Goal: Task Accomplishment & Management: Manage account settings

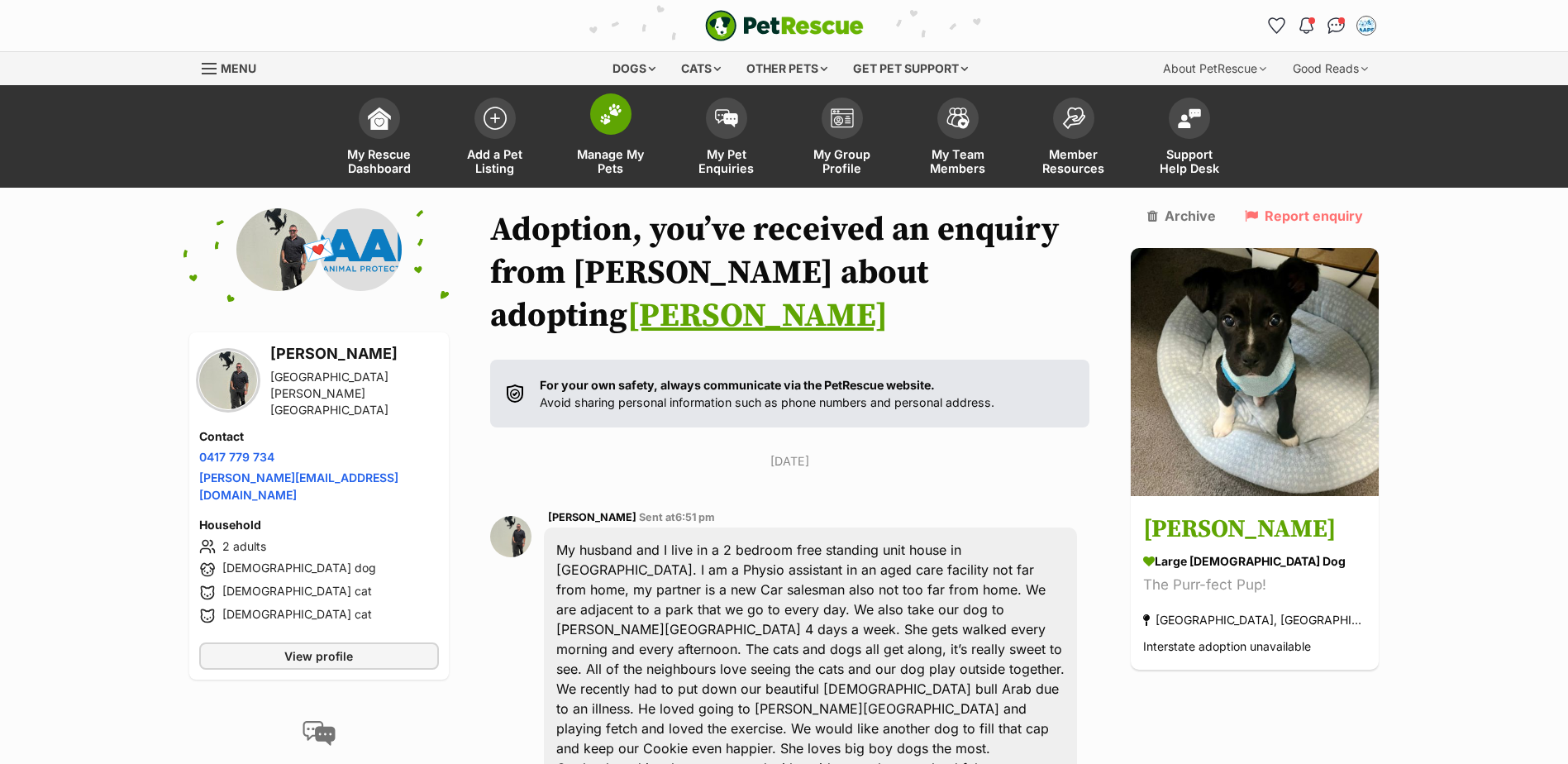
click at [613, 107] on img at bounding box center [611, 114] width 23 height 21
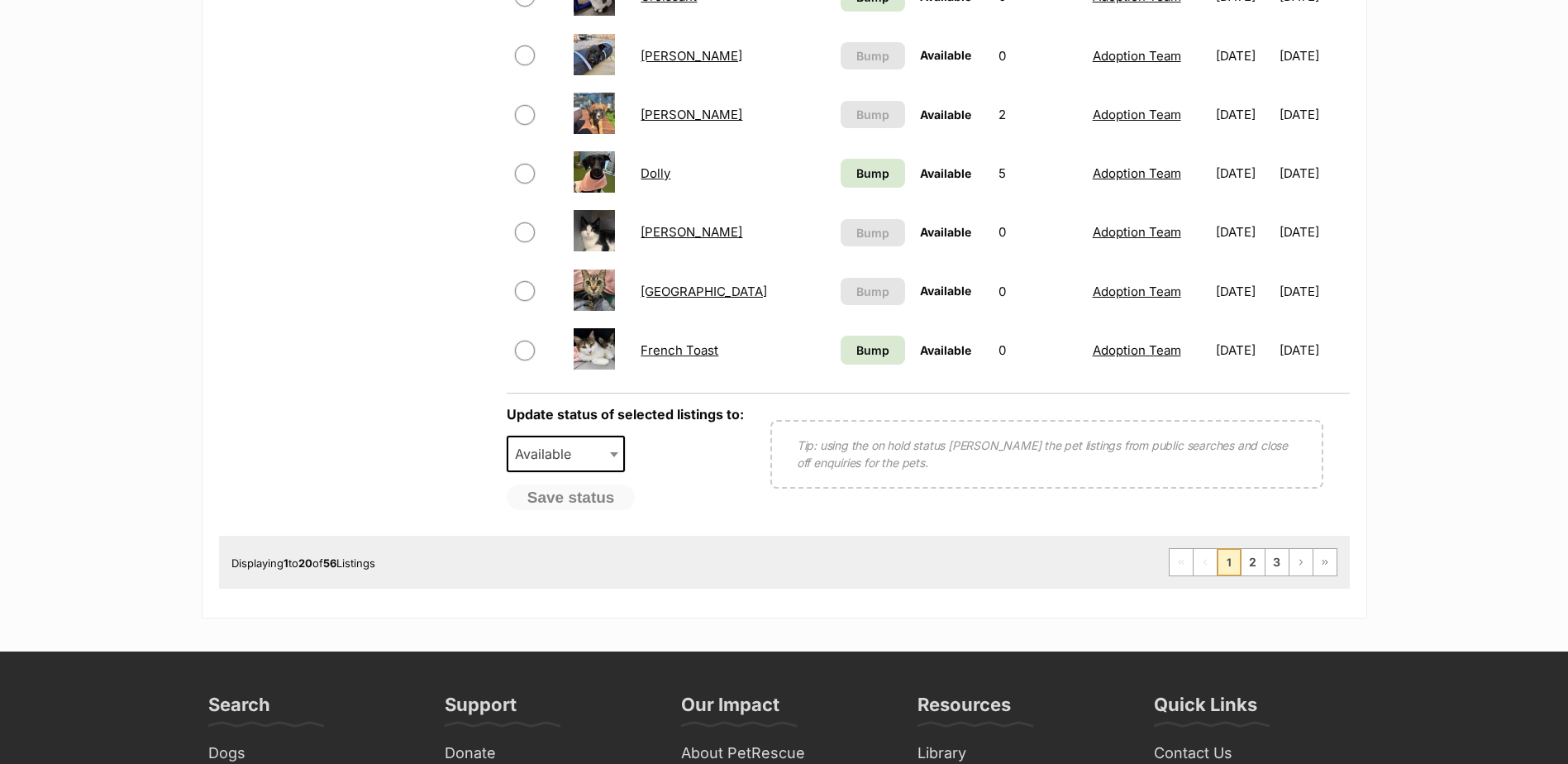
scroll to position [1239, 0]
click at [1259, 562] on link "2" at bounding box center [1253, 561] width 23 height 27
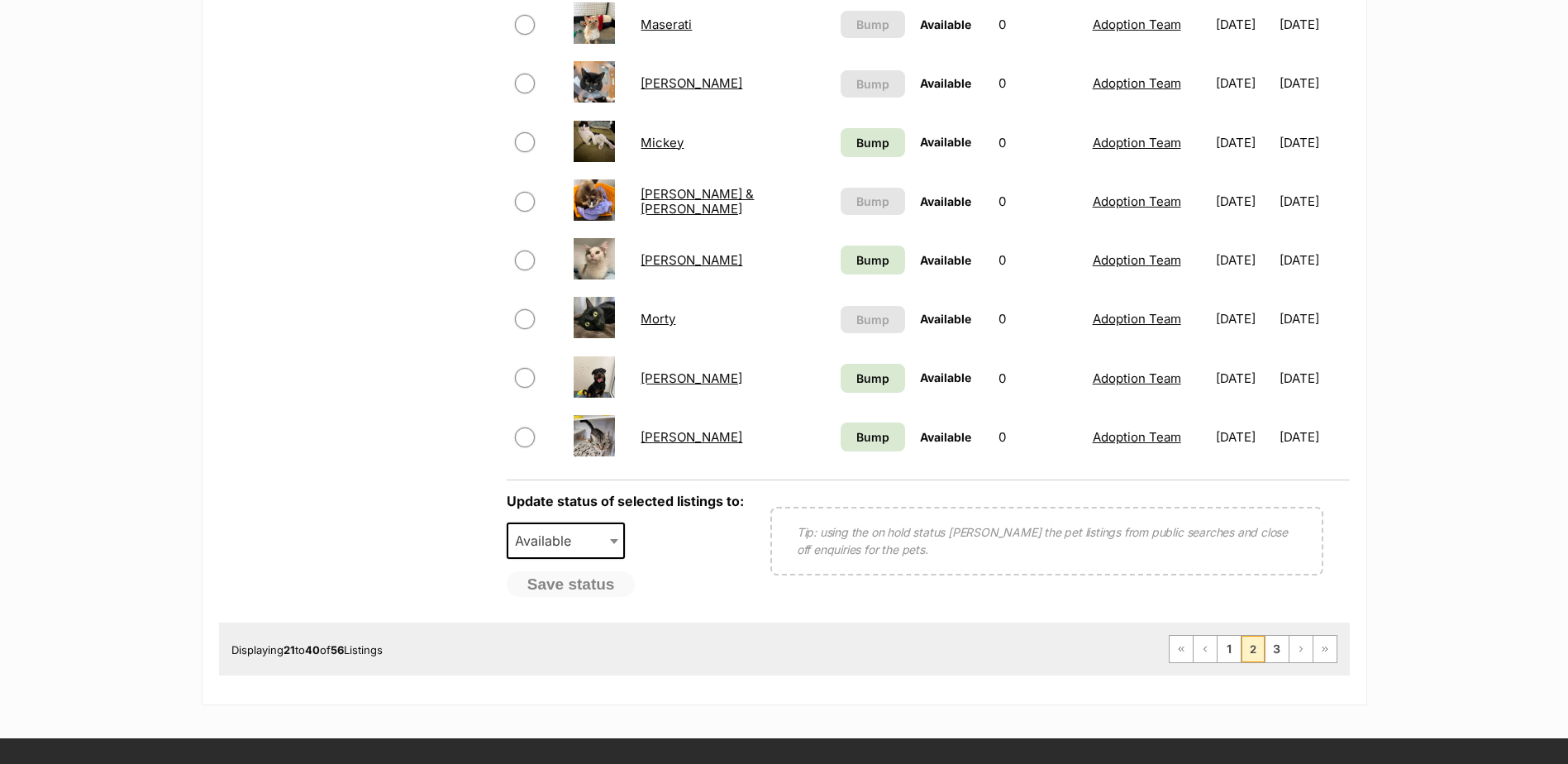
scroll to position [1158, 0]
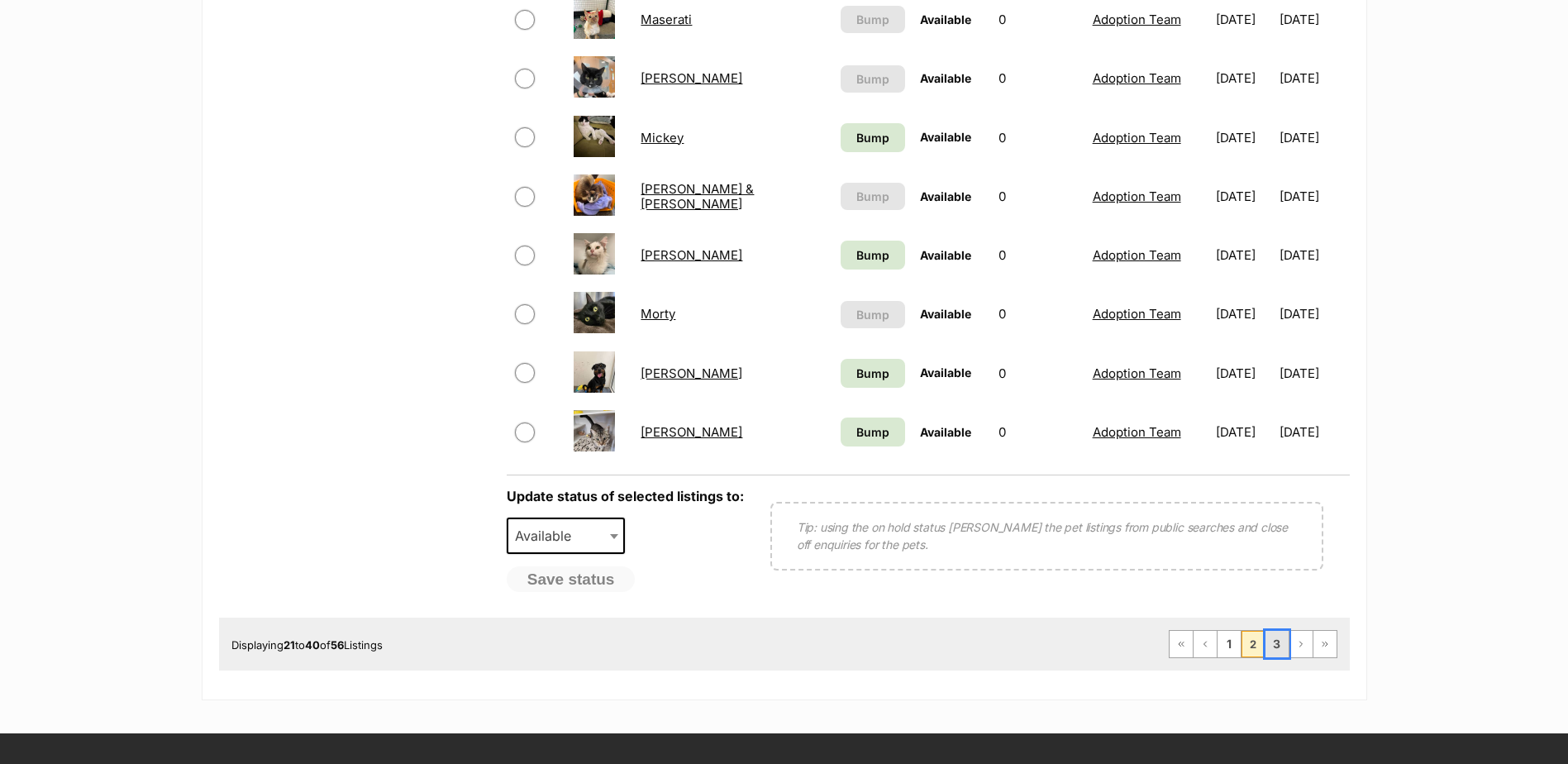
click at [1271, 639] on link "3" at bounding box center [1277, 644] width 23 height 27
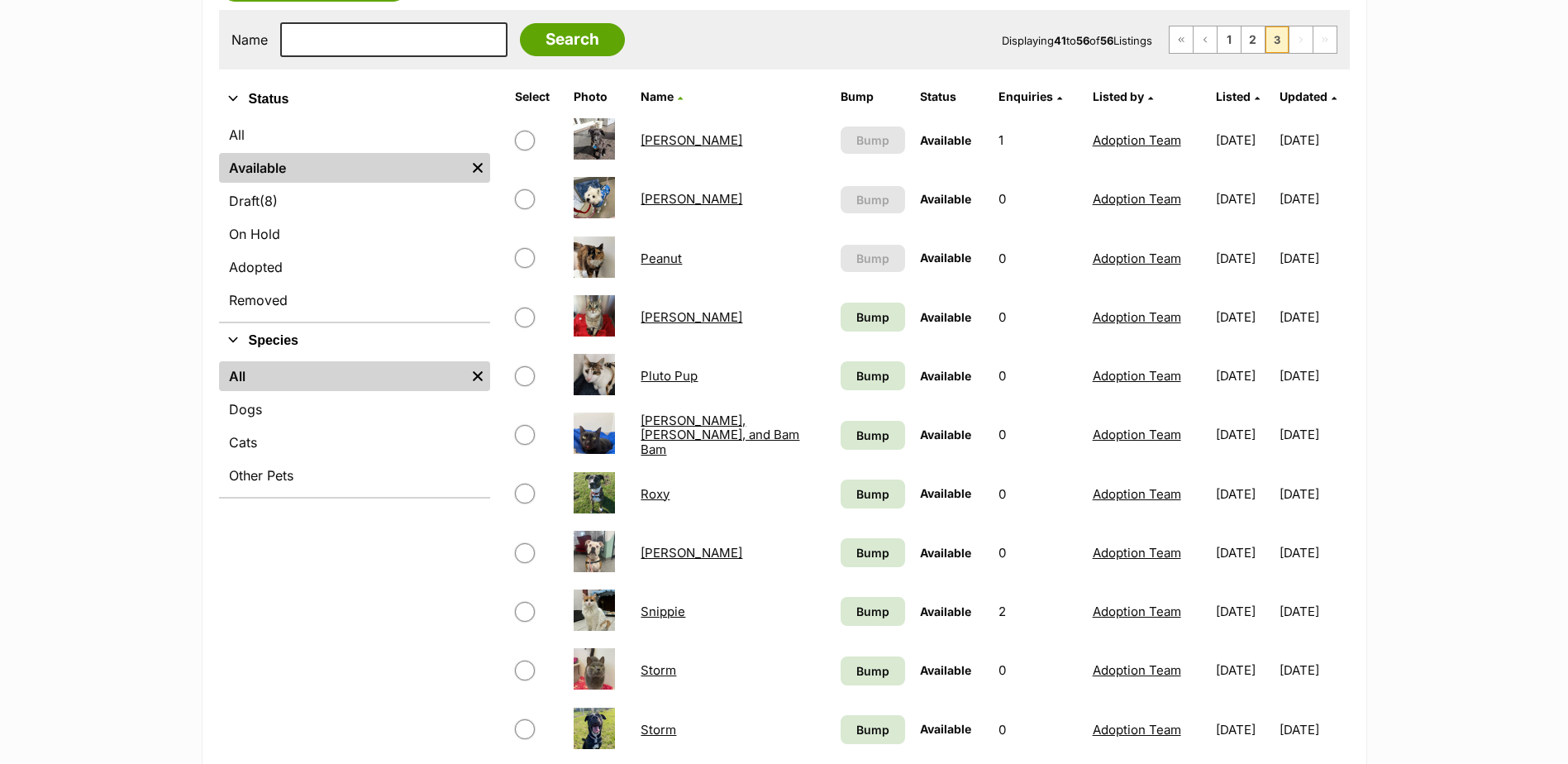
scroll to position [330, 0]
click at [662, 376] on link "Pluto Pup" at bounding box center [669, 375] width 57 height 16
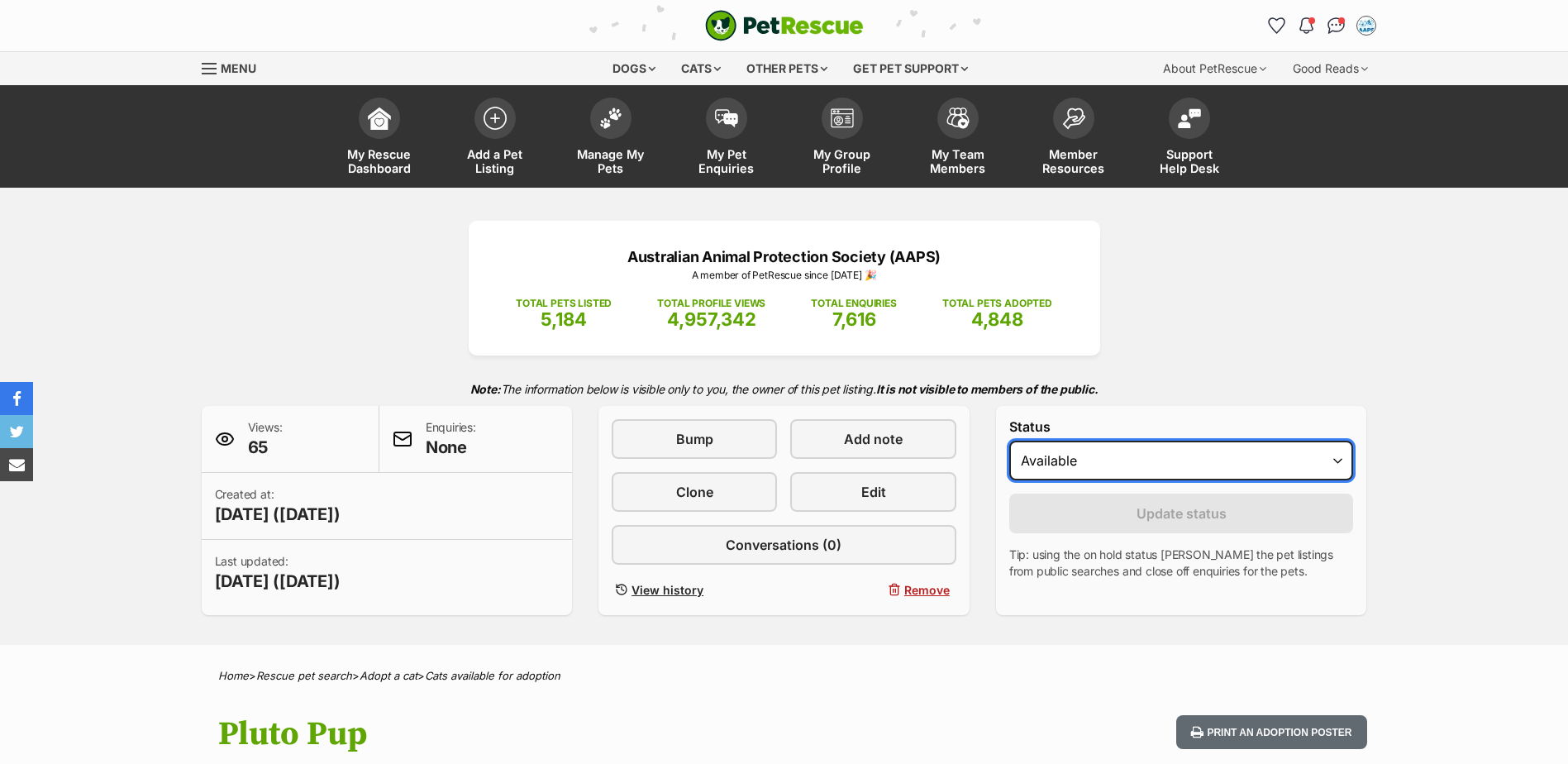
click at [1342, 455] on select "Draft Available On hold Adopted" at bounding box center [1181, 460] width 345 height 40
select select "rehomed"
click at [1009, 441] on select "Draft Available On hold Adopted" at bounding box center [1181, 460] width 345 height 40
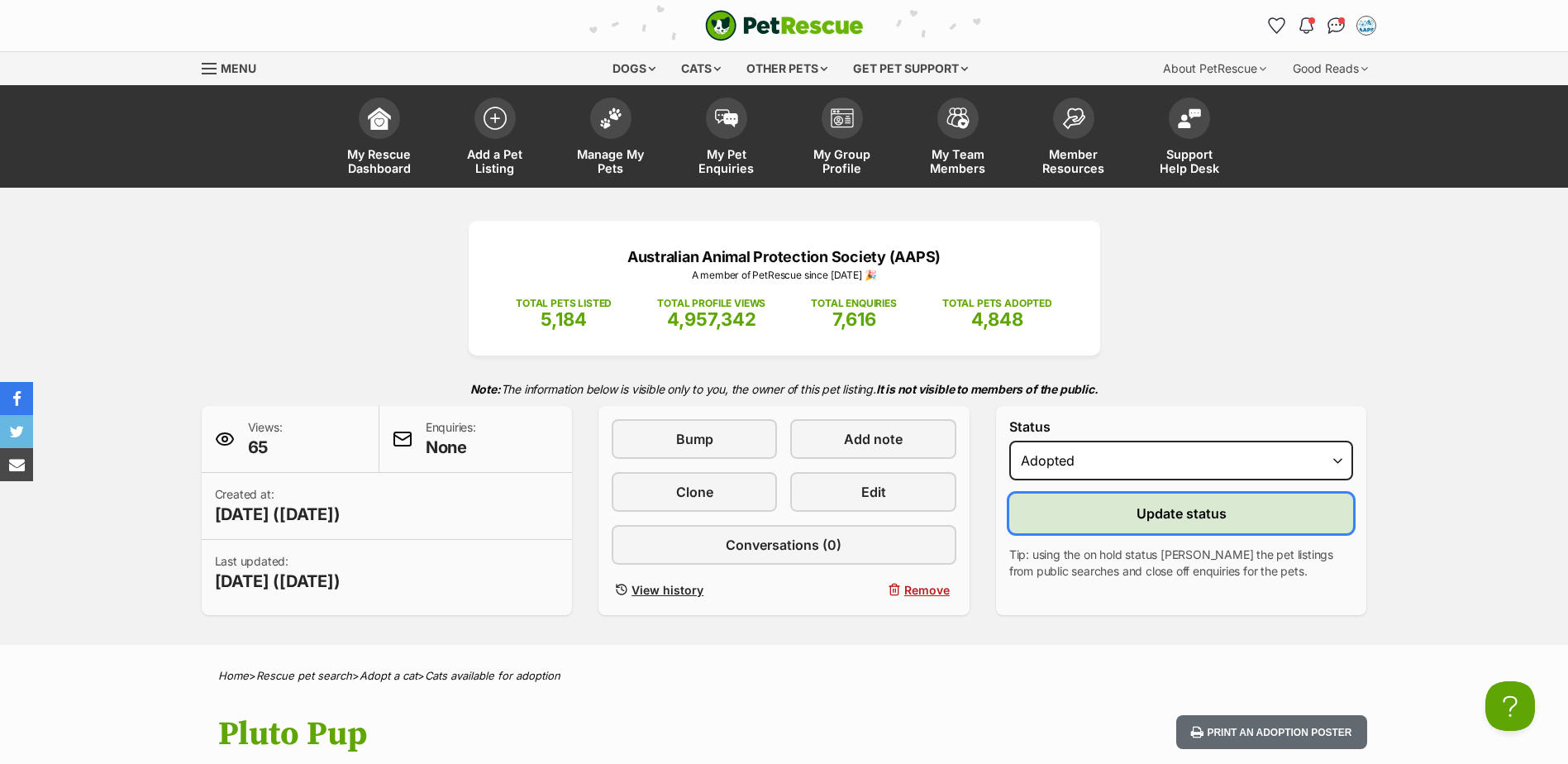
click at [1204, 511] on span "Update status" at bounding box center [1181, 513] width 90 height 20
